Goal: Contribute content: Add original content to the website for others to see

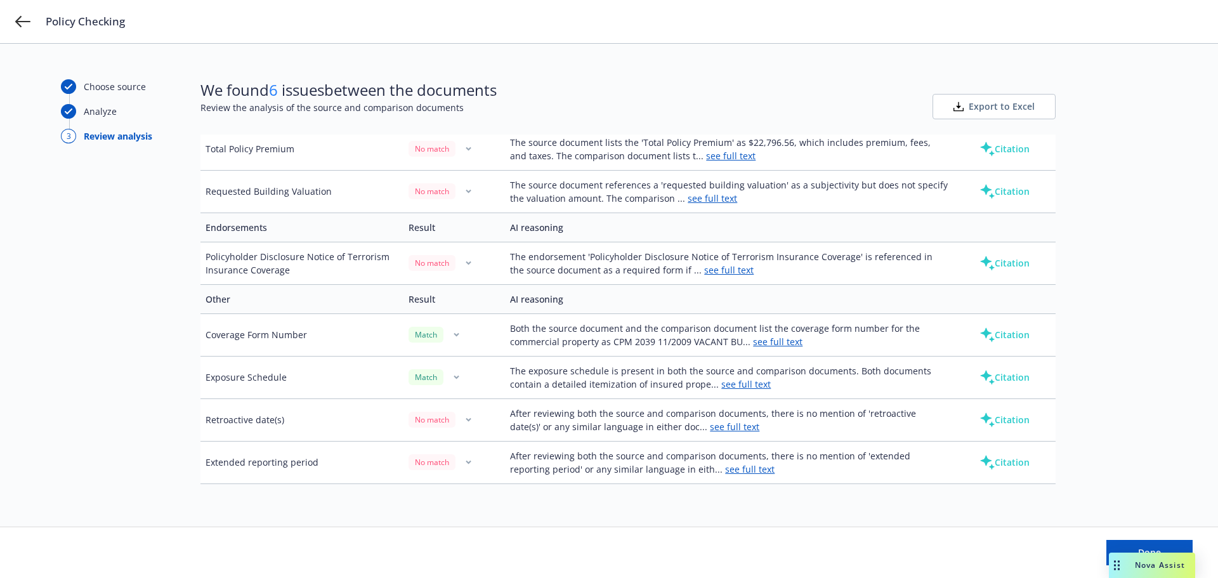
scroll to position [466, 0]
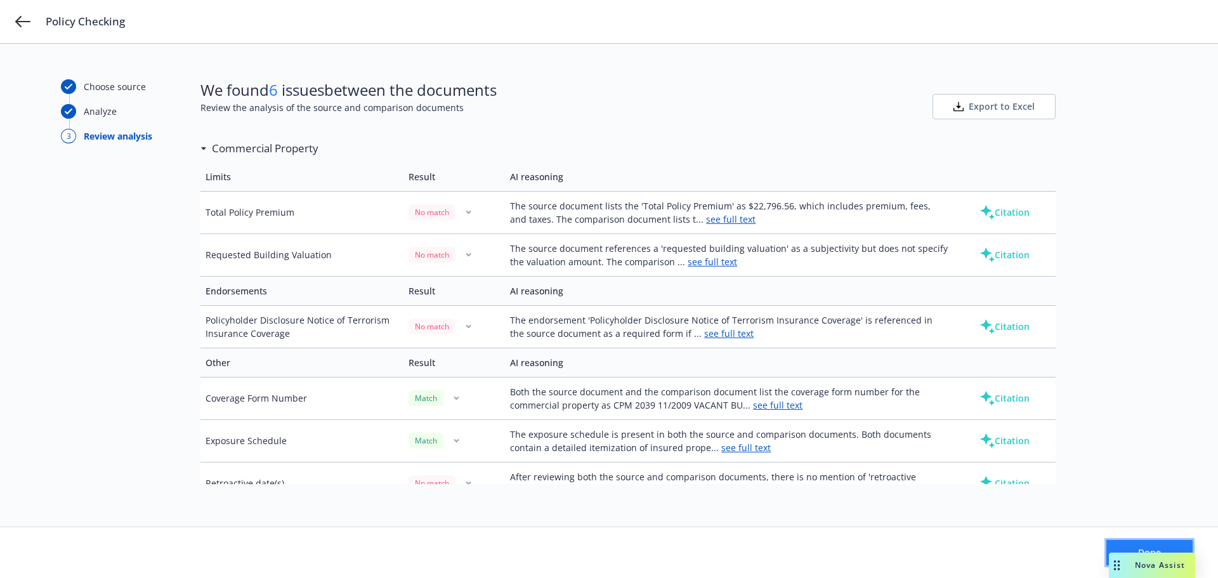
click at [1172, 552] on button "Done" at bounding box center [1149, 552] width 86 height 25
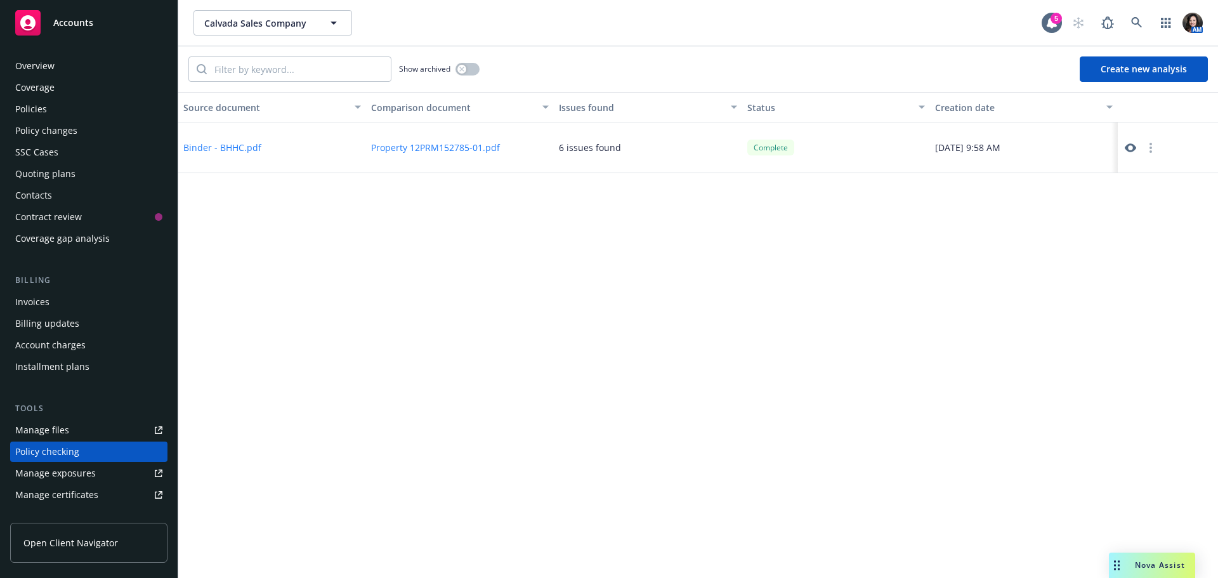
click at [43, 117] on div "Policies" at bounding box center [31, 109] width 32 height 20
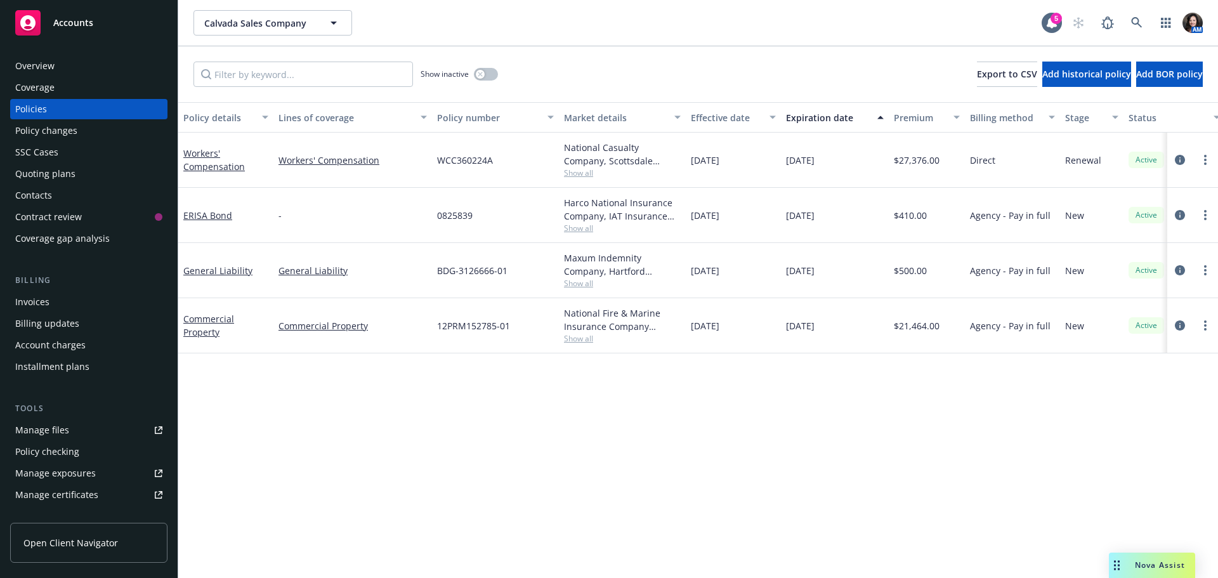
click at [1191, 322] on div at bounding box center [1192, 325] width 41 height 15
click at [1183, 323] on icon "circleInformation" at bounding box center [1180, 325] width 10 height 10
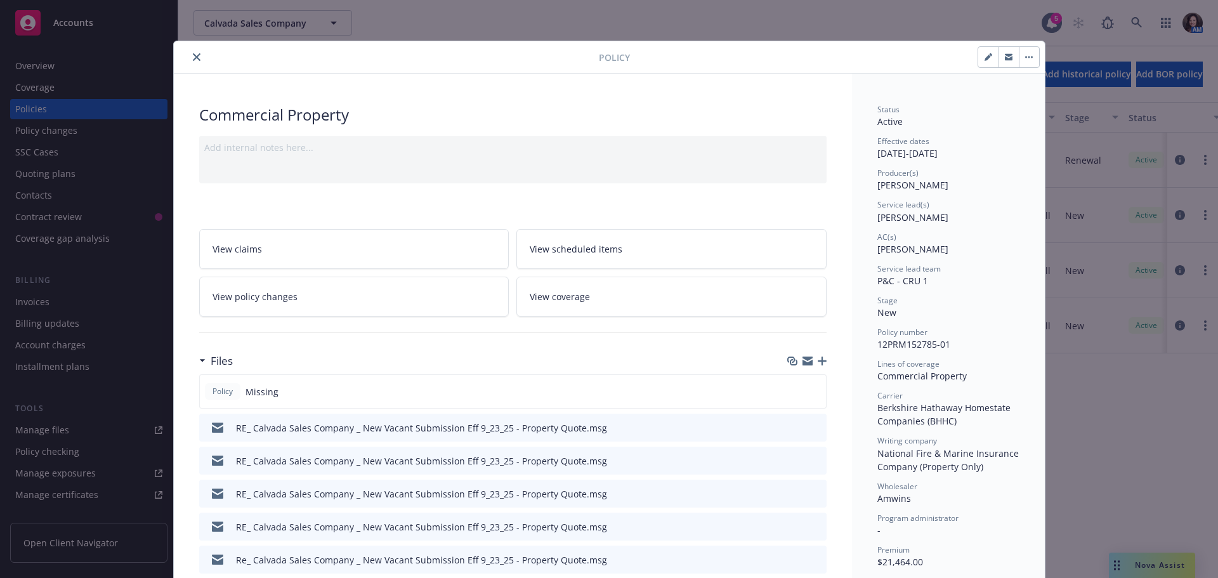
click at [818, 360] on icon "button" at bounding box center [822, 360] width 9 height 9
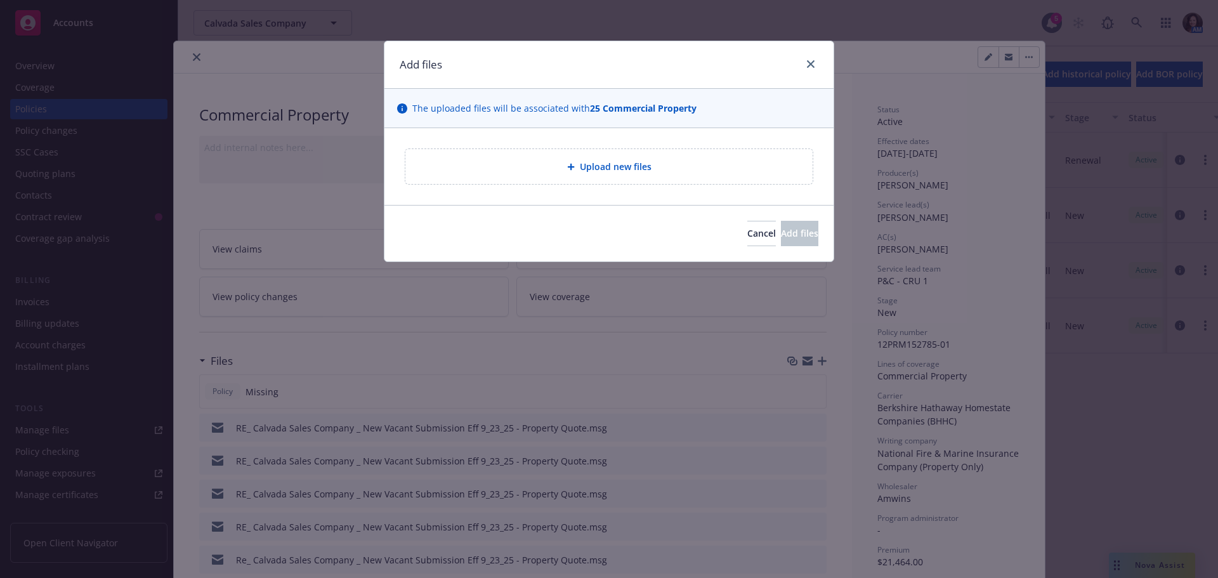
click at [554, 183] on div "Upload new files" at bounding box center [608, 166] width 407 height 35
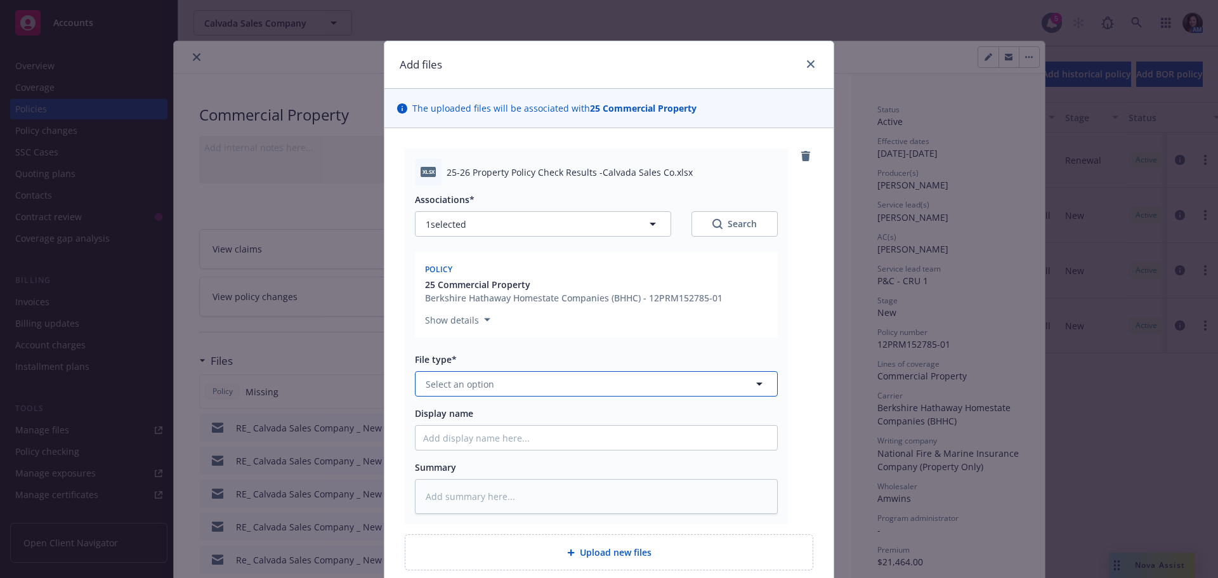
click at [599, 380] on button "Select an option" at bounding box center [596, 383] width 363 height 25
type input "["
type input "pol"
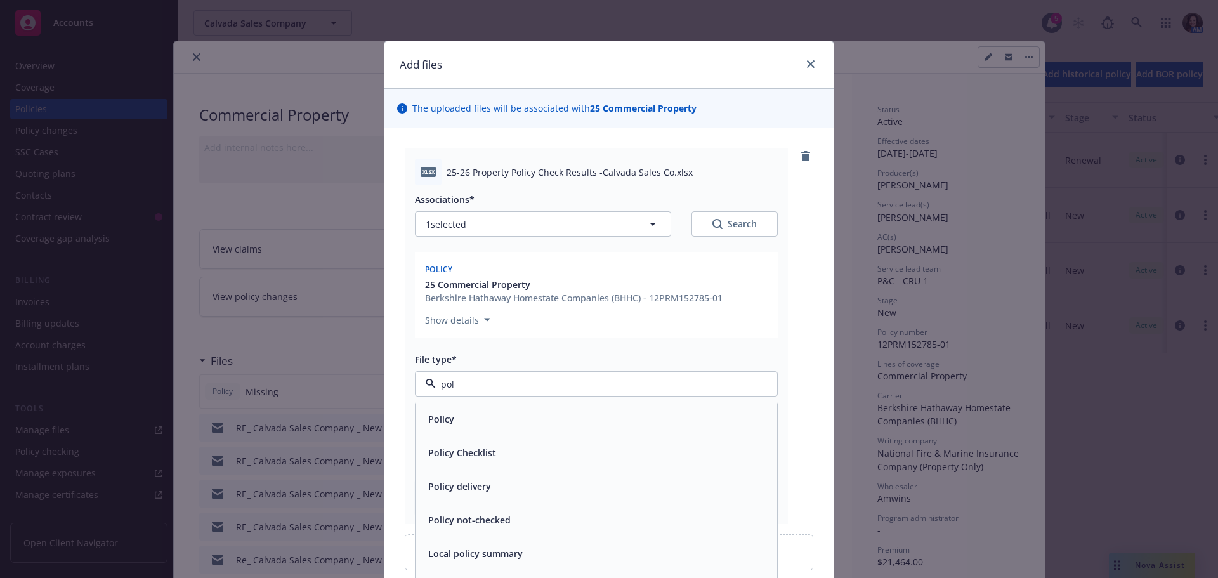
click at [511, 454] on div "Policy Checklist" at bounding box center [596, 452] width 346 height 18
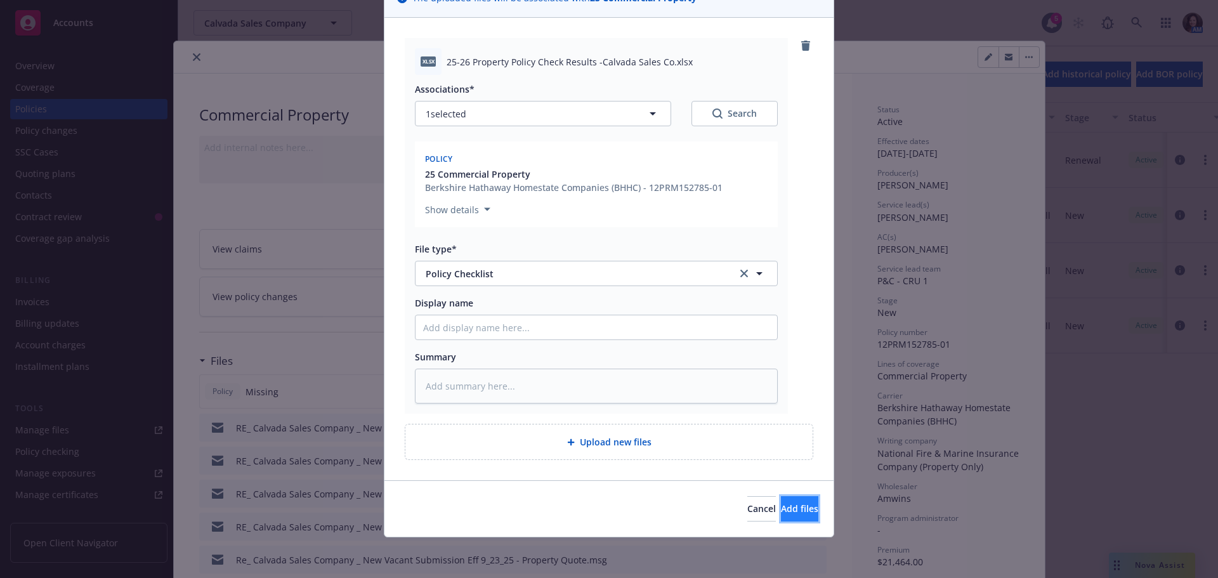
click at [783, 508] on span "Add files" at bounding box center [799, 508] width 37 height 12
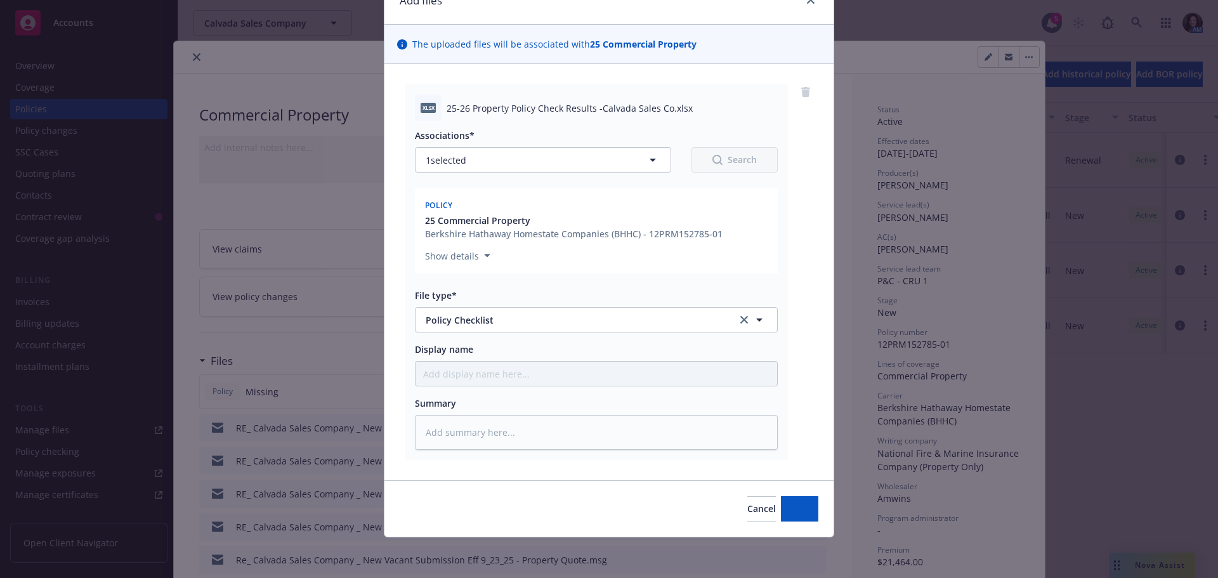
type textarea "x"
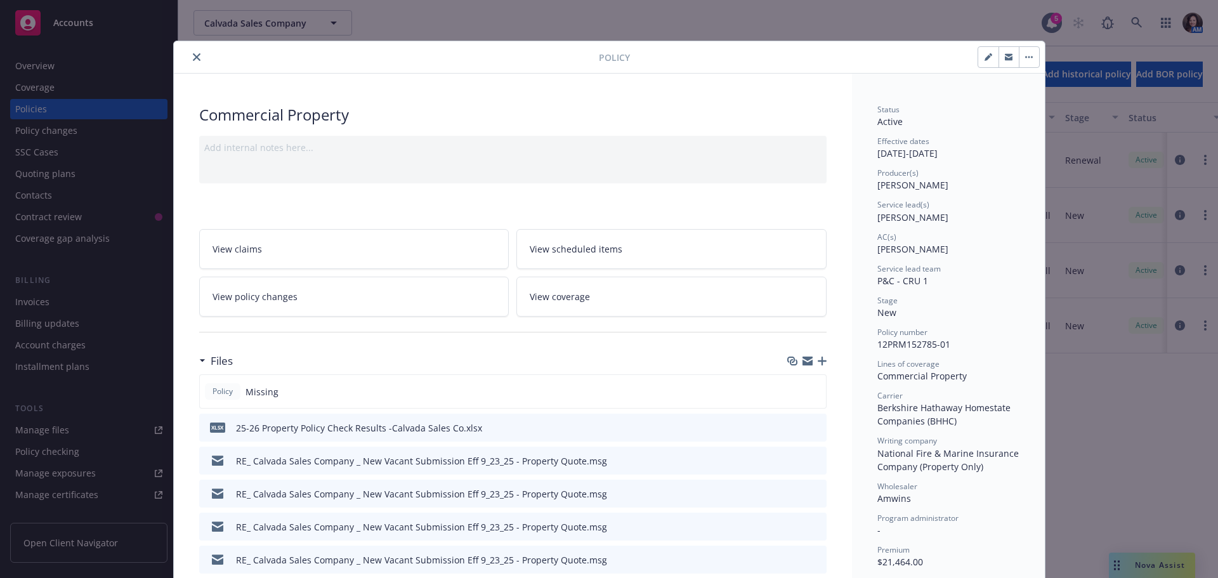
drag, startPoint x: 1004, startPoint y: 58, endPoint x: 1213, endPoint y: 81, distance: 210.6
click at [1005, 58] on icon "button" at bounding box center [1009, 57] width 8 height 8
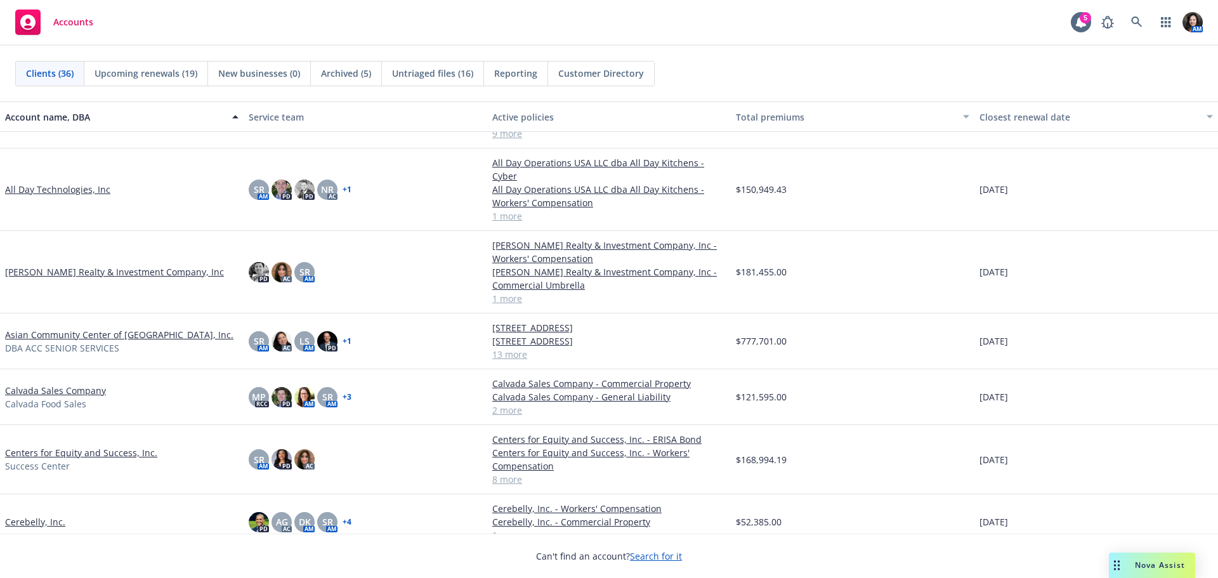
scroll to position [254, 0]
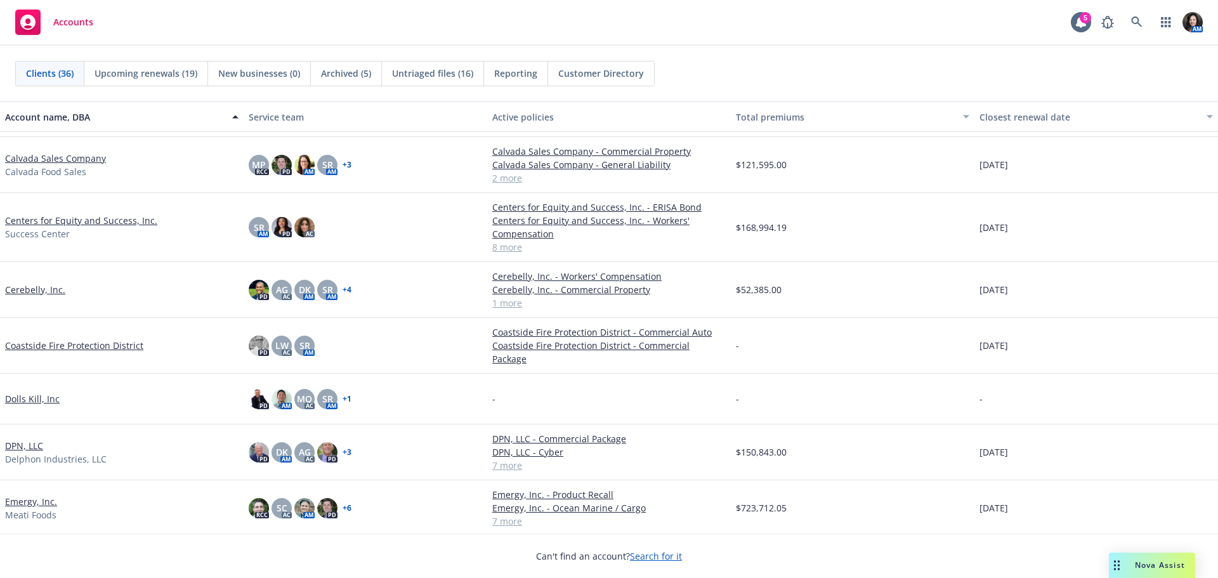
click at [39, 163] on link "Calvada Sales Company" at bounding box center [55, 158] width 101 height 13
